Goal: Task Accomplishment & Management: Manage account settings

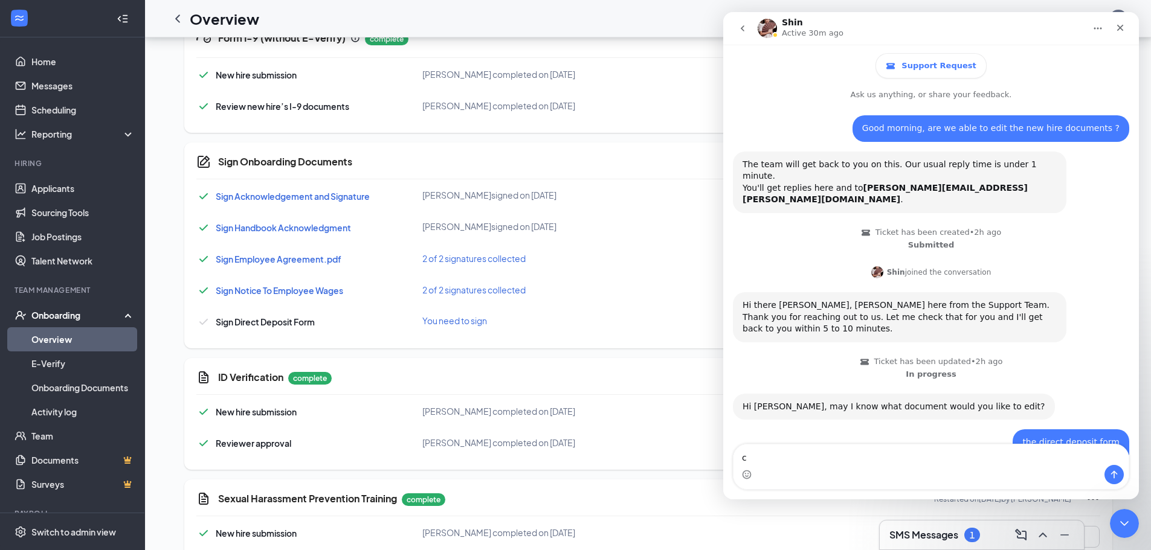
scroll to position [959, 0]
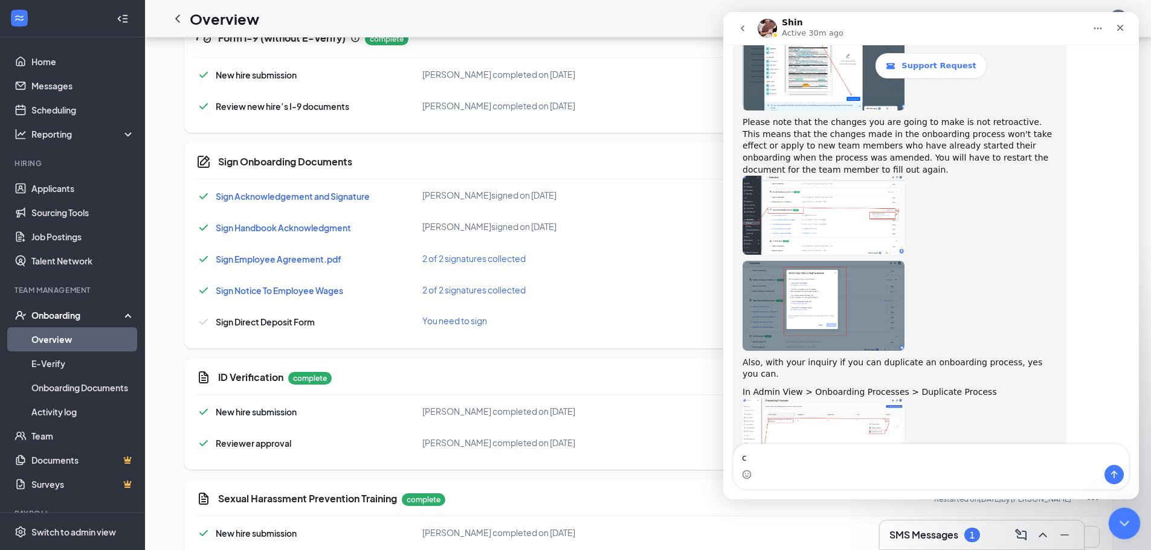
click at [1123, 515] on icon "Close Intercom Messenger" at bounding box center [1122, 522] width 14 height 14
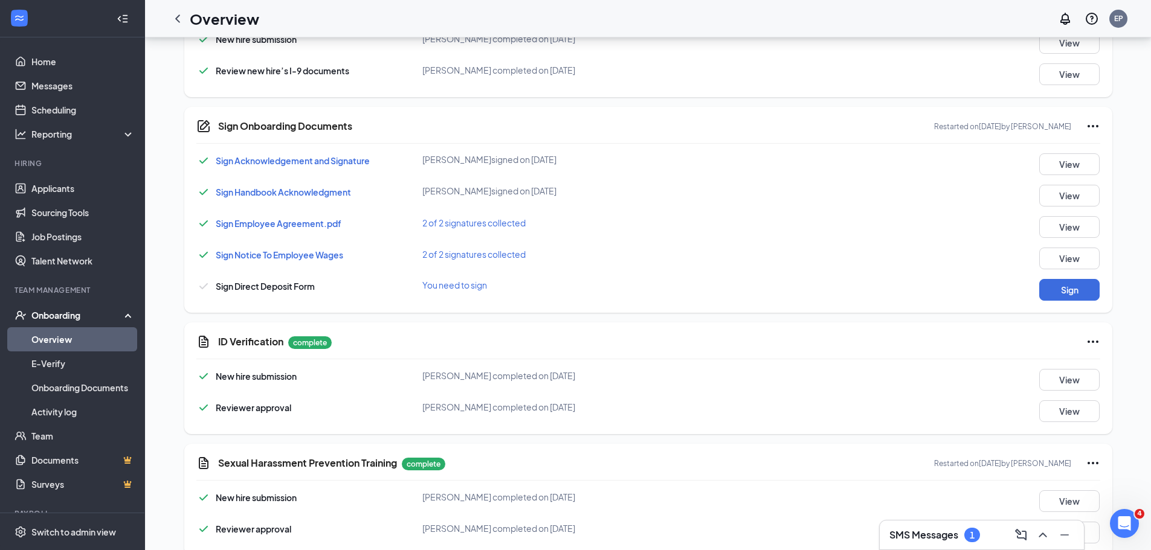
scroll to position [449, 0]
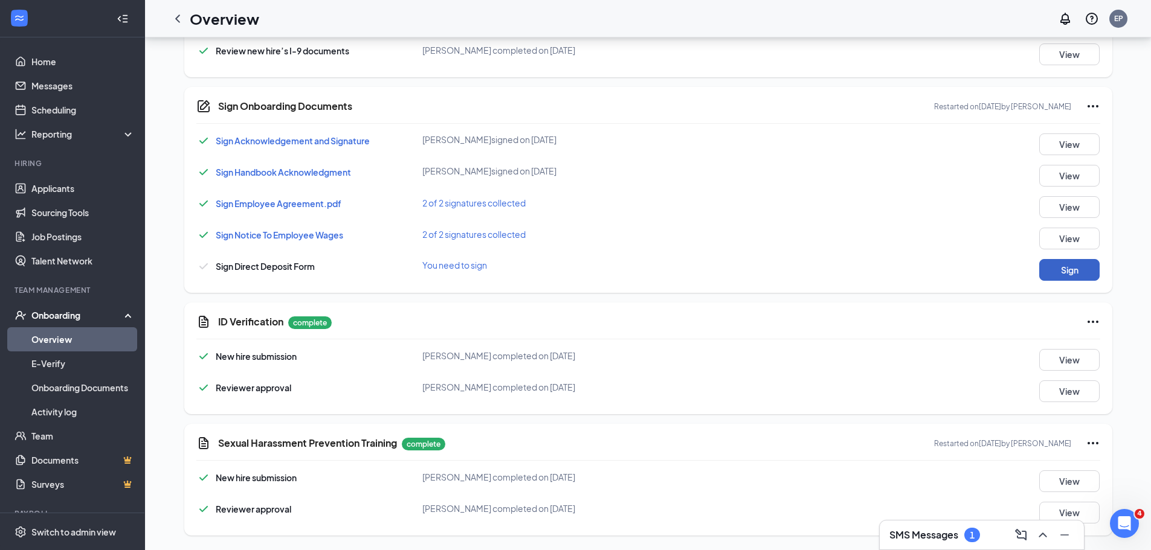
click at [1053, 272] on button "Sign" at bounding box center [1069, 270] width 60 height 22
click at [64, 343] on link "Overview" at bounding box center [82, 339] width 103 height 24
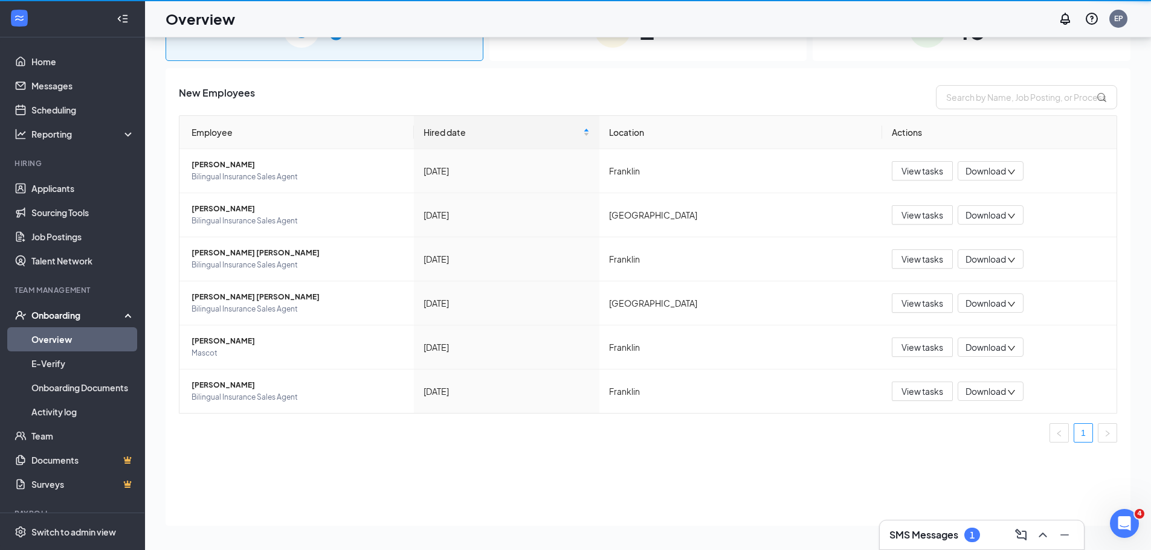
scroll to position [54, 0]
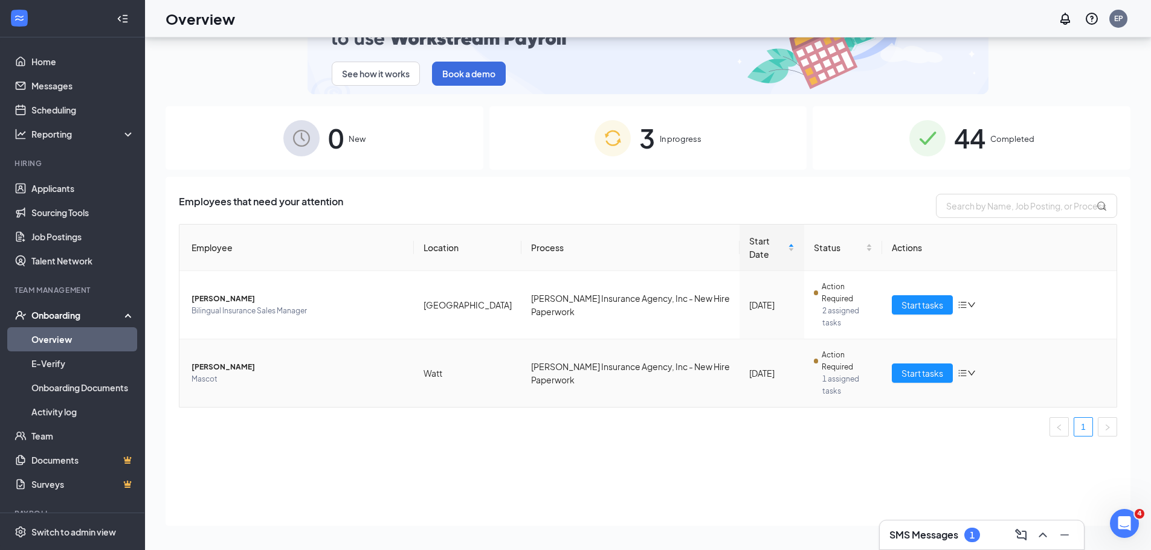
click at [821, 349] on span "Action Required" at bounding box center [846, 361] width 51 height 24
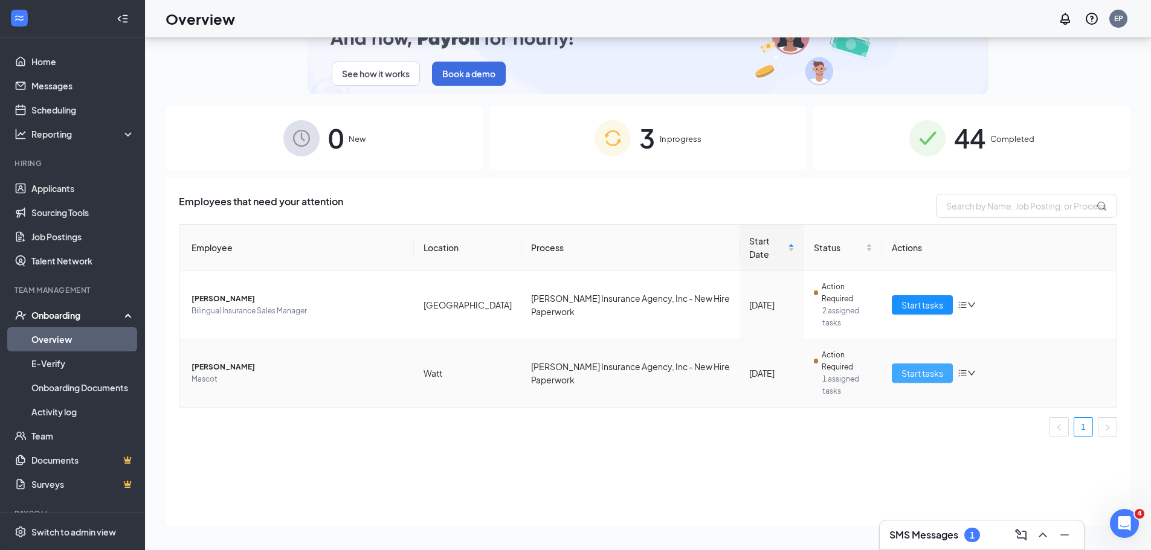
click at [920, 367] on span "Start tasks" at bounding box center [922, 373] width 42 height 13
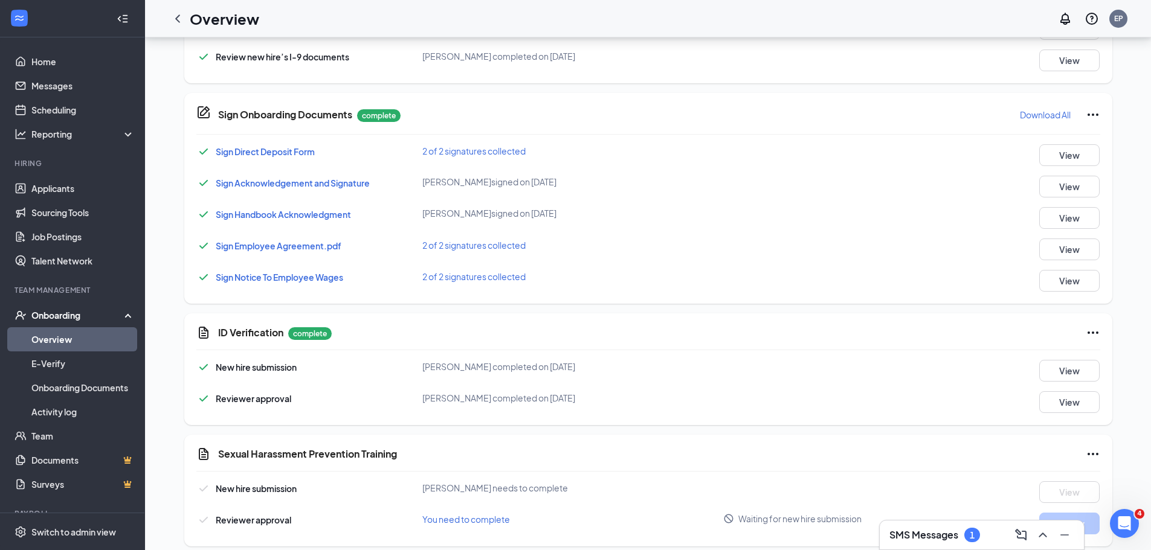
scroll to position [454, 0]
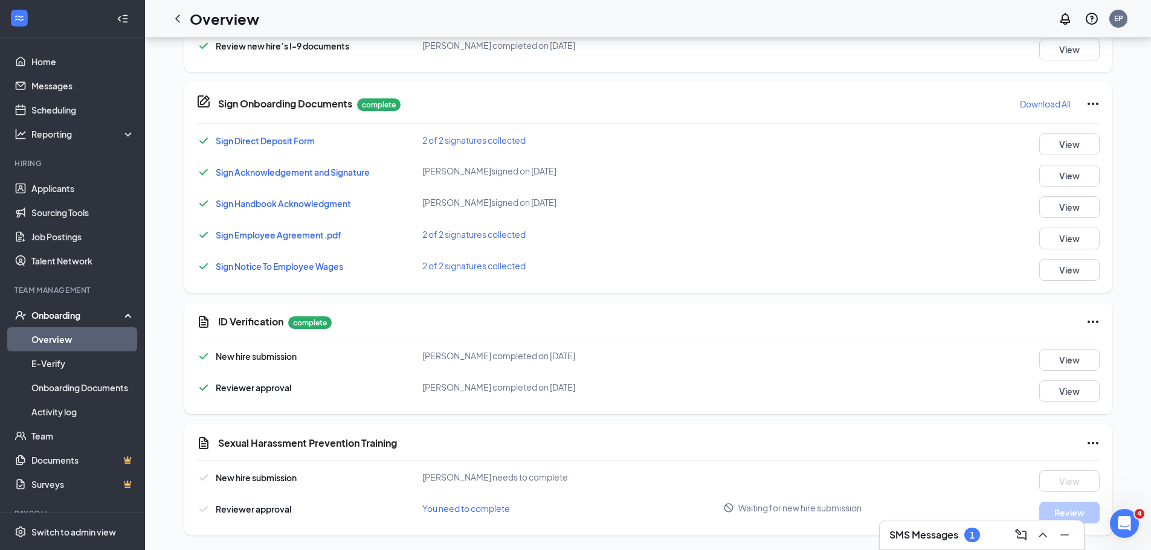
click at [1087, 444] on icon "Ellipses" at bounding box center [1092, 443] width 11 height 2
click at [1050, 465] on span "Mark as complete" at bounding box center [1047, 468] width 71 height 12
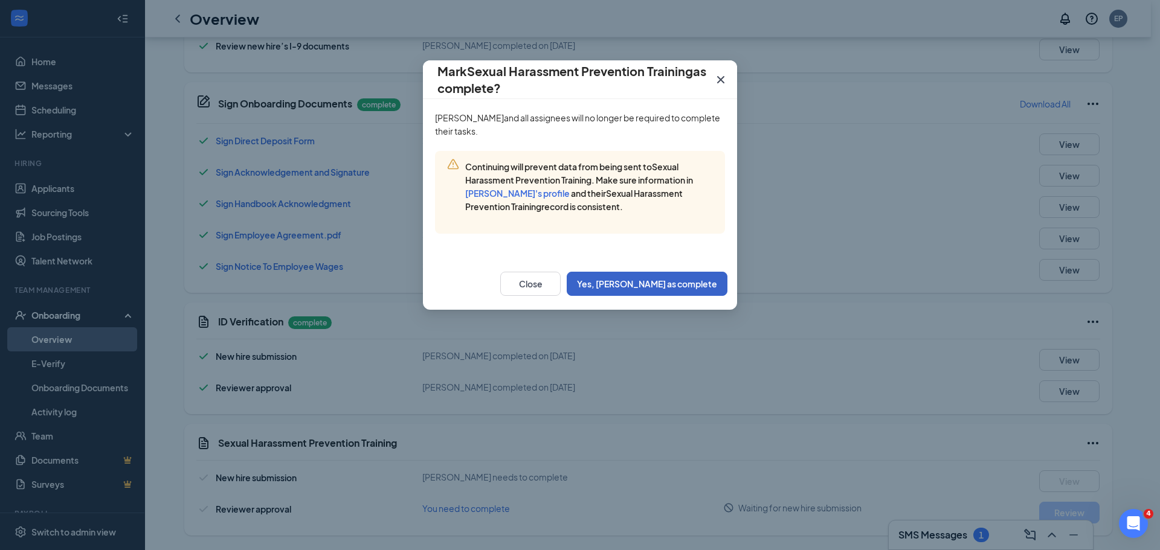
click at [668, 283] on button "Yes, [PERSON_NAME] as complete" at bounding box center [647, 284] width 161 height 24
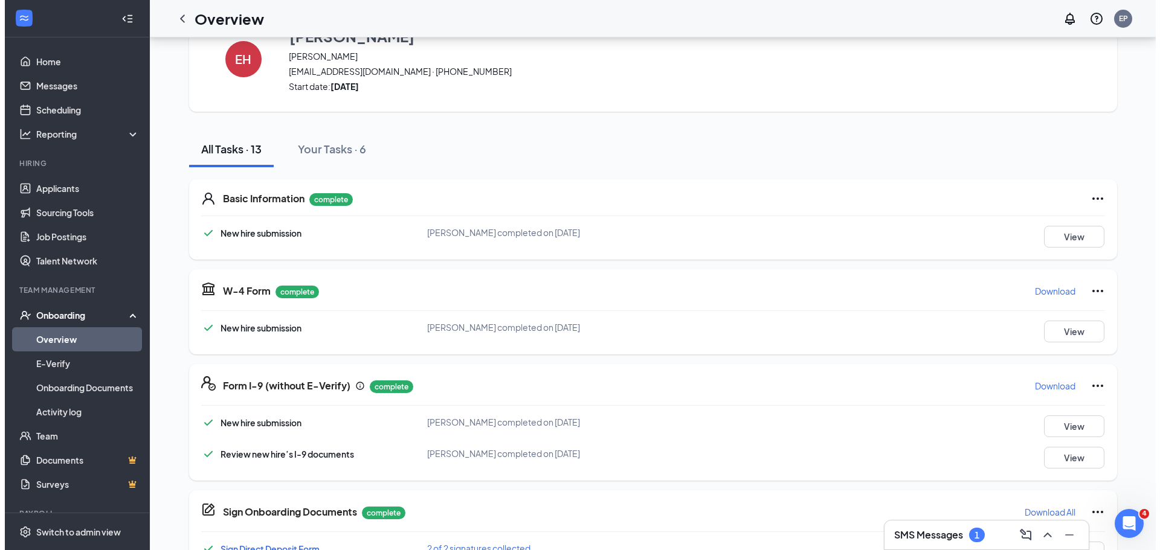
scroll to position [0, 0]
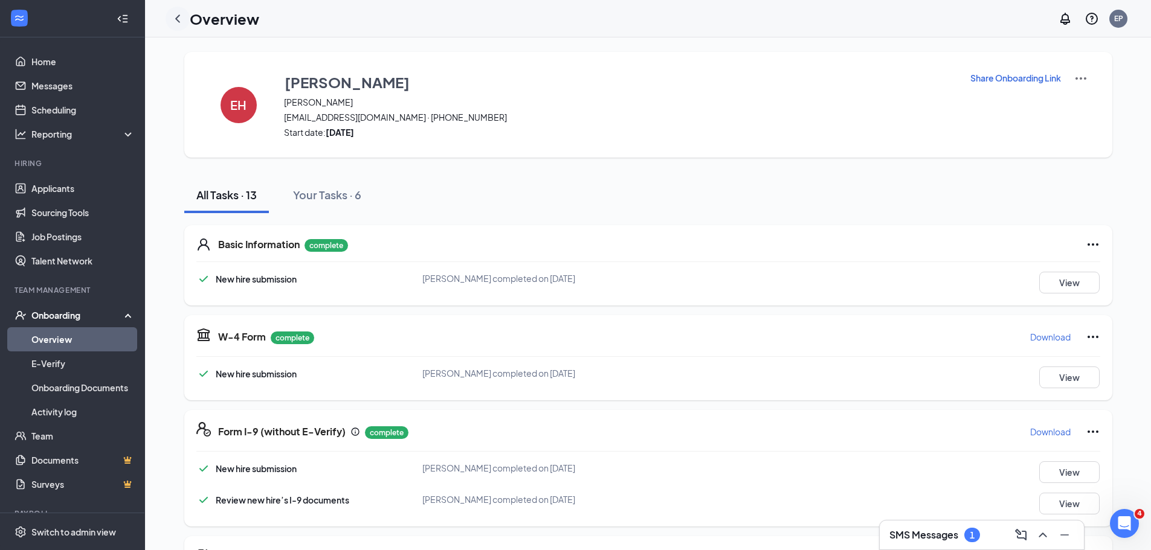
click at [176, 18] on icon "ChevronLeft" at bounding box center [177, 18] width 5 height 8
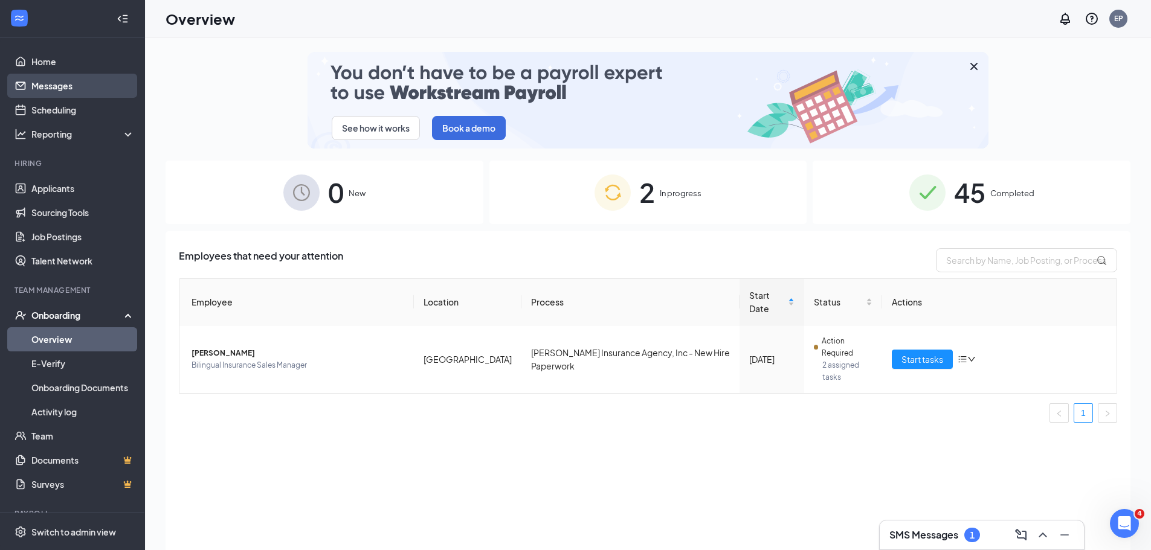
click at [45, 83] on link "Messages" at bounding box center [82, 86] width 103 height 24
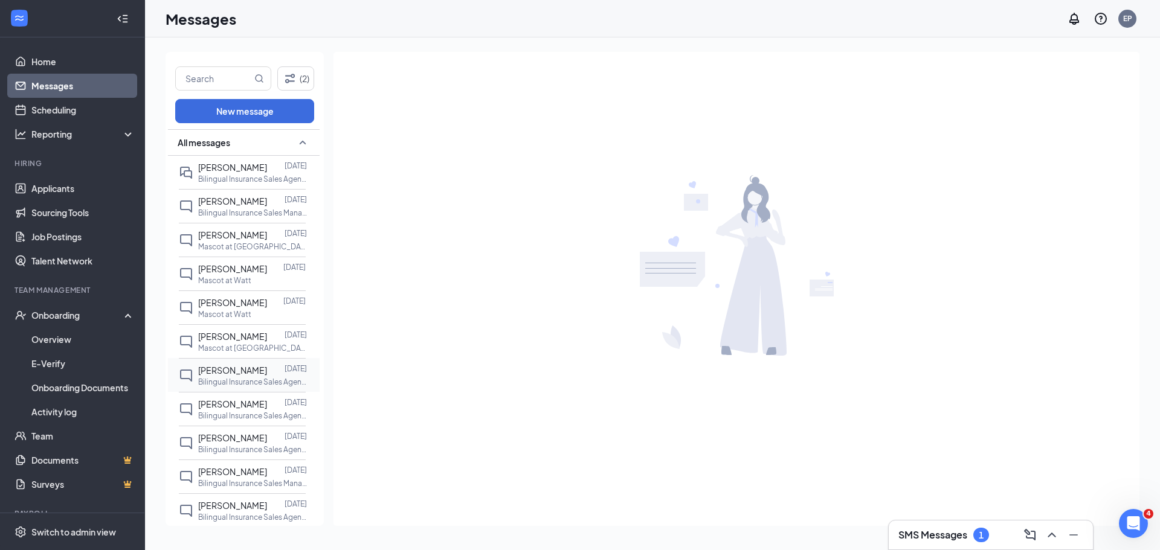
click at [247, 387] on p "Bilingual Insurance Sales Agent at [GEOGRAPHIC_DATA]" at bounding box center [252, 382] width 109 height 10
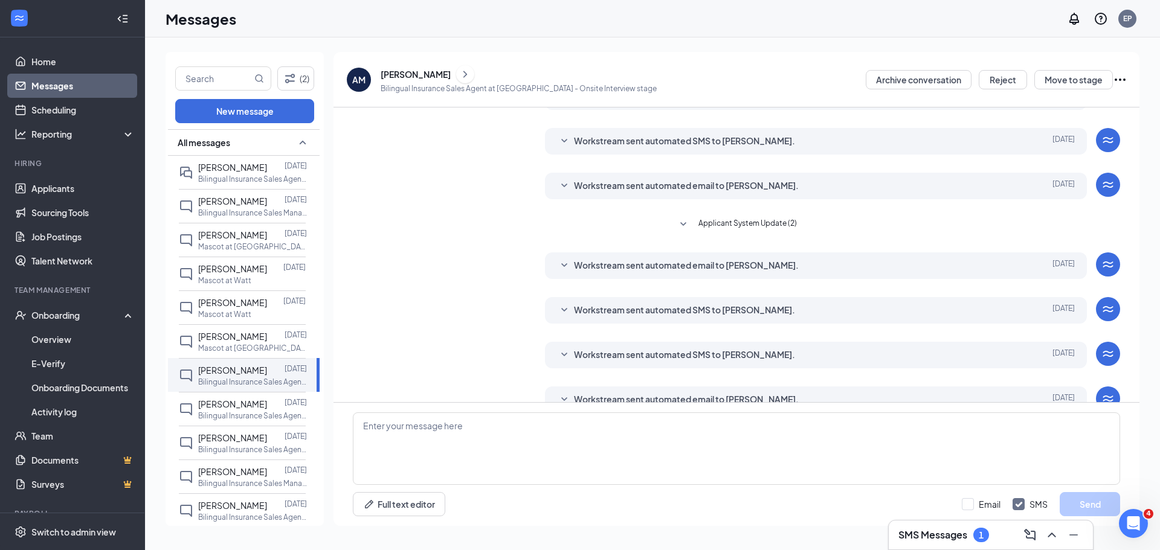
scroll to position [137, 0]
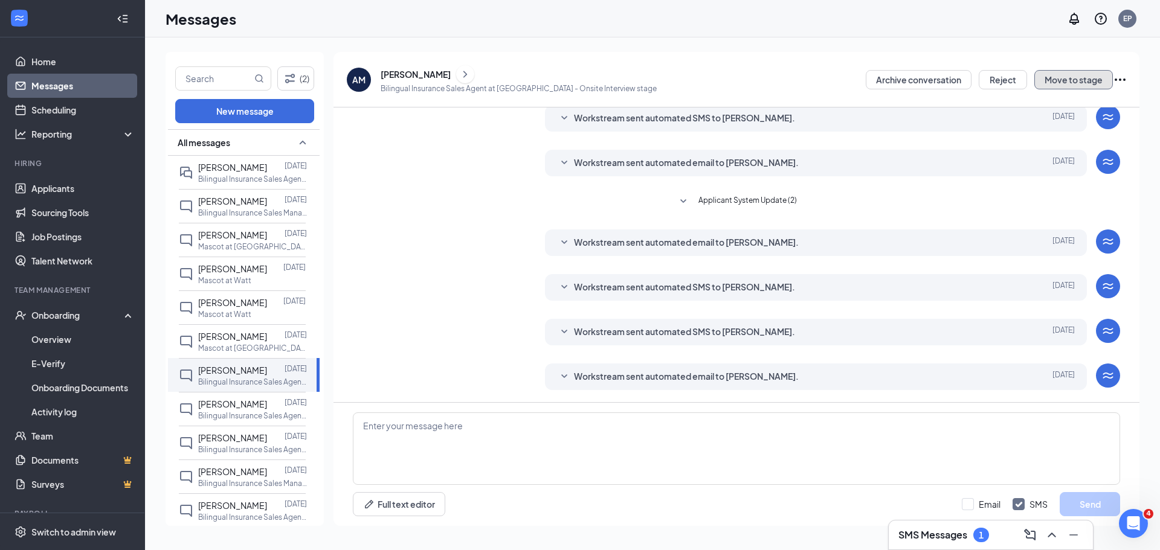
click at [1082, 82] on button "Move to stage" at bounding box center [1073, 79] width 79 height 19
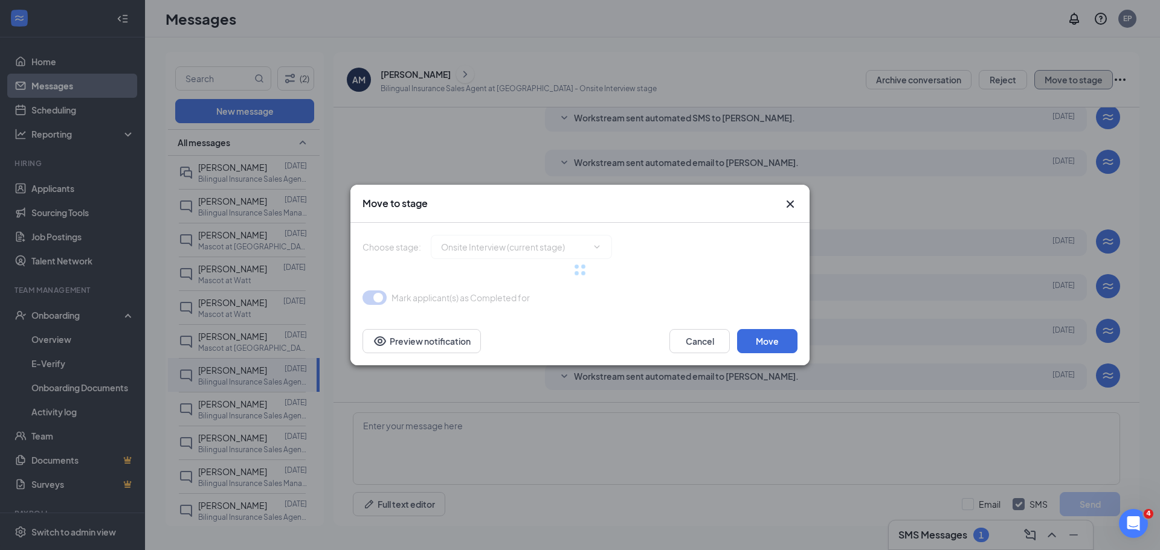
type input "Hiring Complete (final stage)"
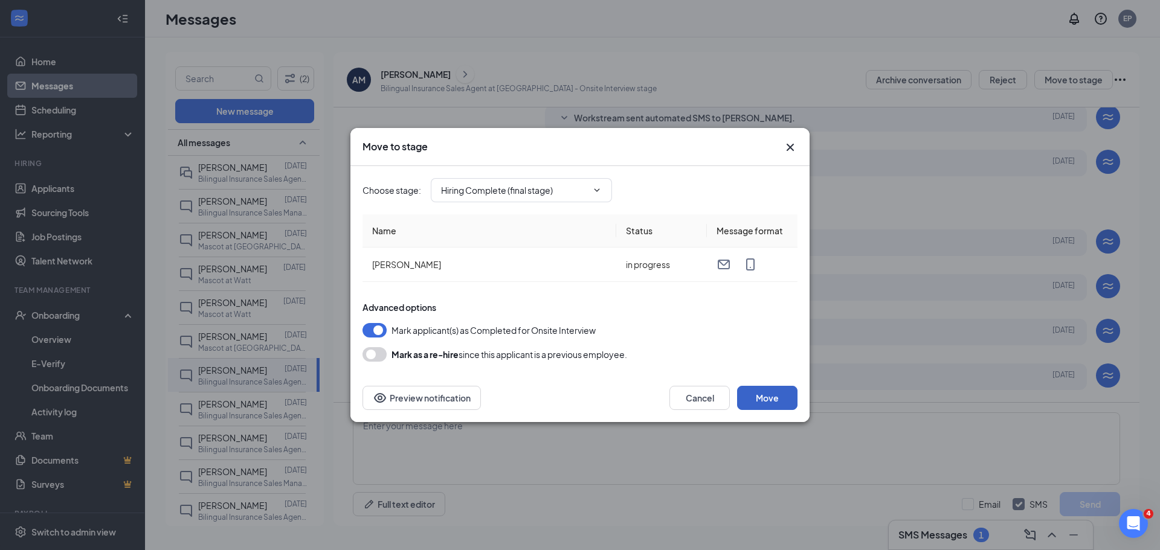
click at [768, 395] on button "Move" at bounding box center [767, 398] width 60 height 24
